Goal: Transaction & Acquisition: Purchase product/service

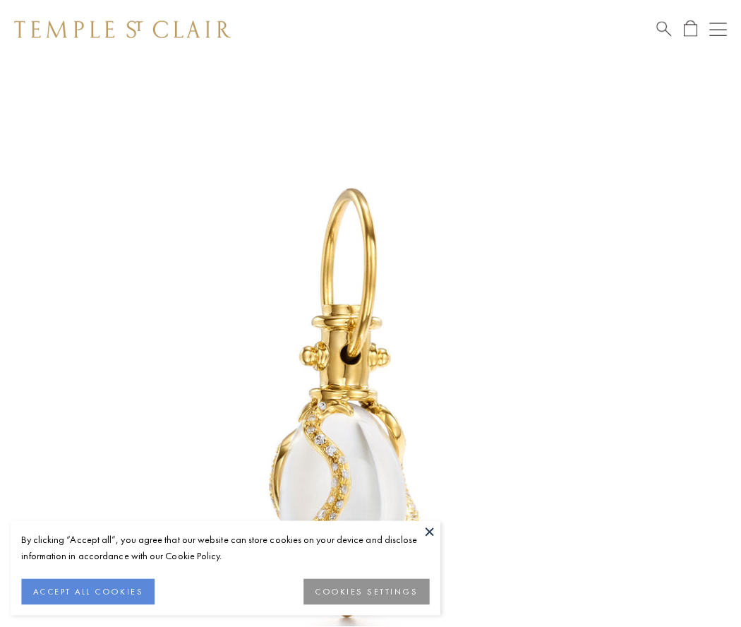
scroll to position [18, 0]
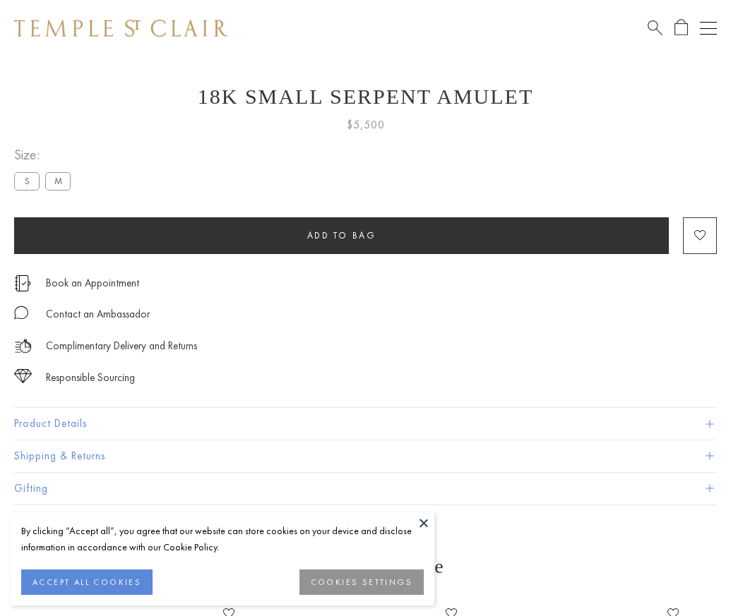
click at [341, 235] on span "Add to bag" at bounding box center [341, 235] width 69 height 12
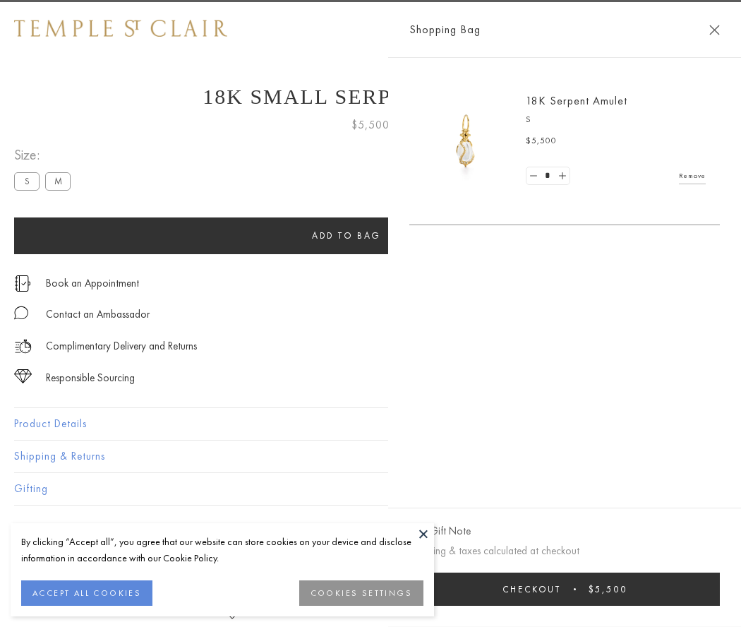
click at [574, 589] on button "Checkout $5,500" at bounding box center [564, 589] width 311 height 33
